Goal: Task Accomplishment & Management: Use online tool/utility

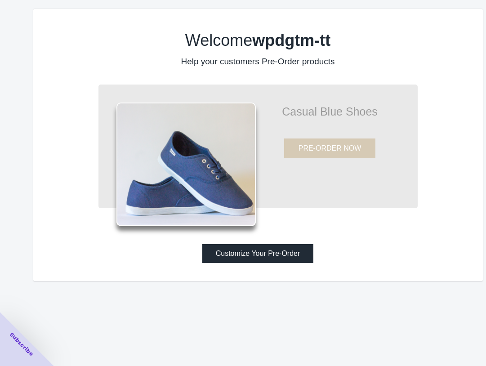
click at [308, 255] on button "Customize Your Pre-Order" at bounding box center [257, 253] width 111 height 19
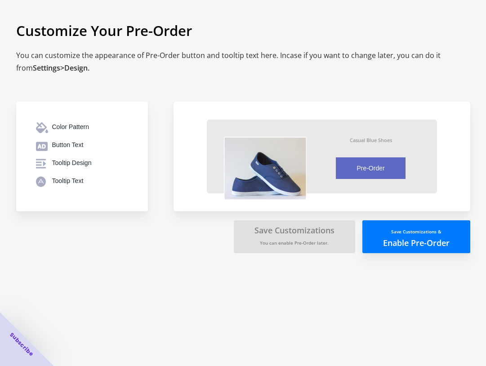
click at [400, 240] on button "Save Customizations & Enable Pre-Order" at bounding box center [416, 236] width 108 height 33
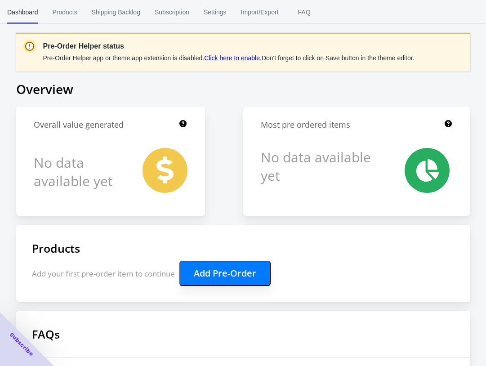
click at [234, 255] on h1 "Products" at bounding box center [243, 247] width 423 height 15
click at [231, 265] on button "Add Pre-Order" at bounding box center [224, 273] width 91 height 25
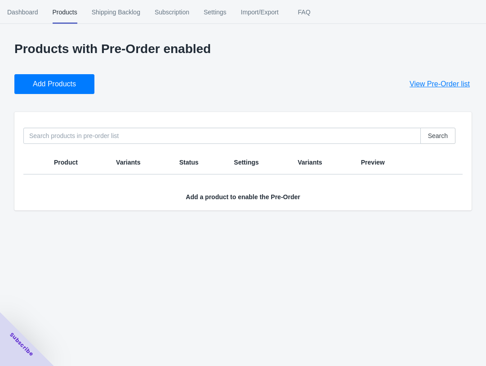
click at [60, 82] on span "Add Products" at bounding box center [54, 84] width 43 height 9
click at [122, 8] on span "Shipping Backlog" at bounding box center [116, 11] width 49 height 23
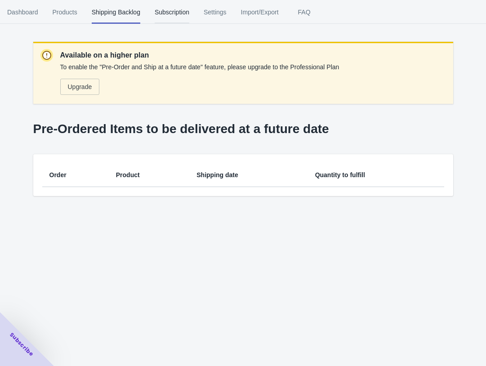
click at [184, 7] on span "Subscription" at bounding box center [172, 11] width 35 height 23
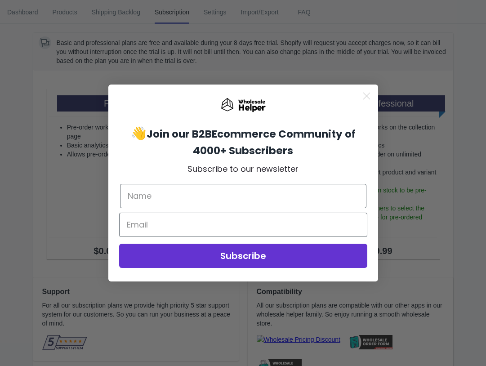
click at [367, 95] on icon "Close dialog" at bounding box center [366, 96] width 6 height 6
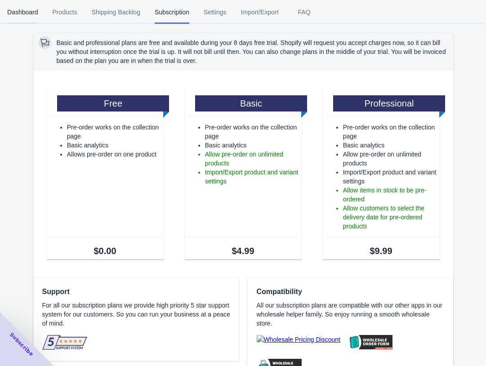
click at [21, 9] on span "Dashboard" at bounding box center [22, 11] width 31 height 23
